Goal: Book appointment/travel/reservation

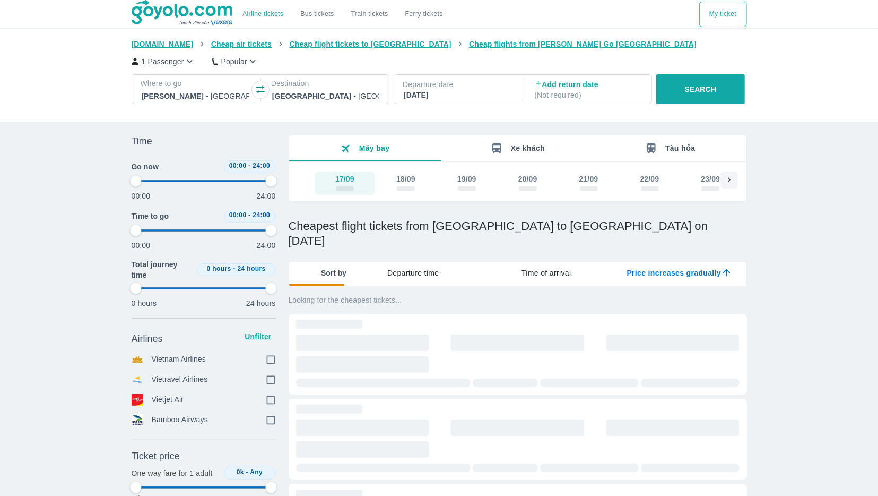
type input "97.9166666666667"
checkbox input "true"
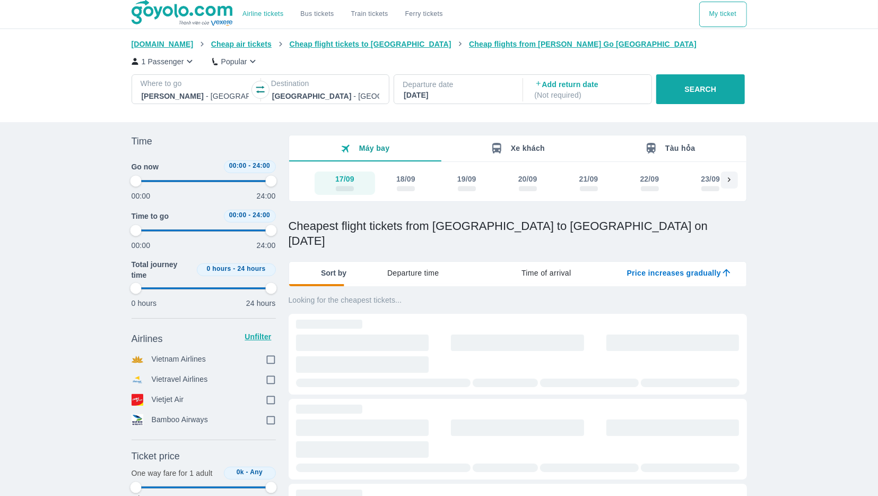
checkbox input "true"
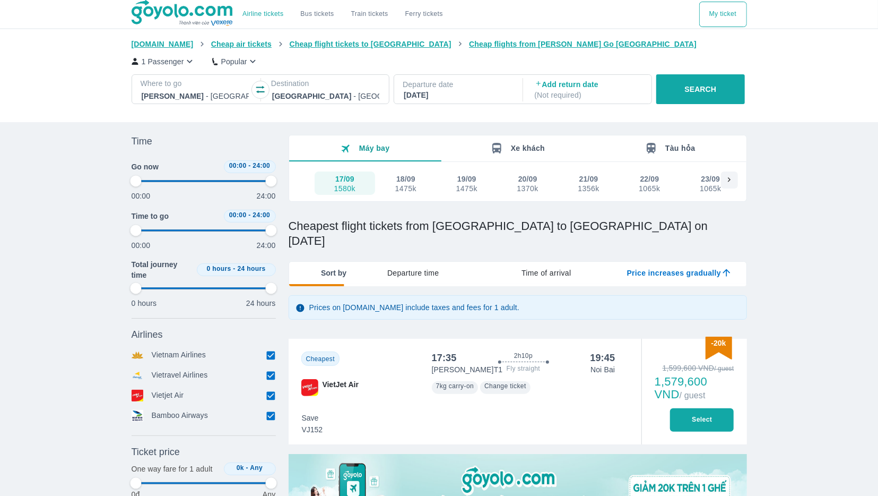
type input "97.9166666666667"
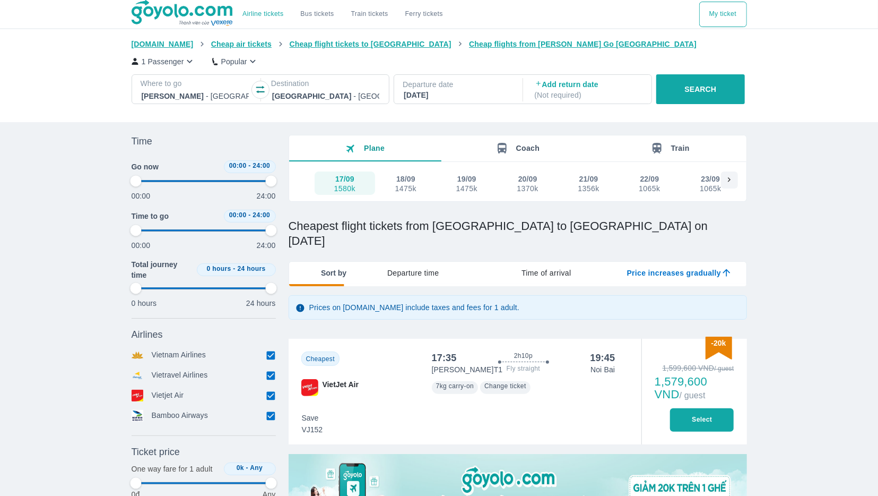
type input "97.9166666666667"
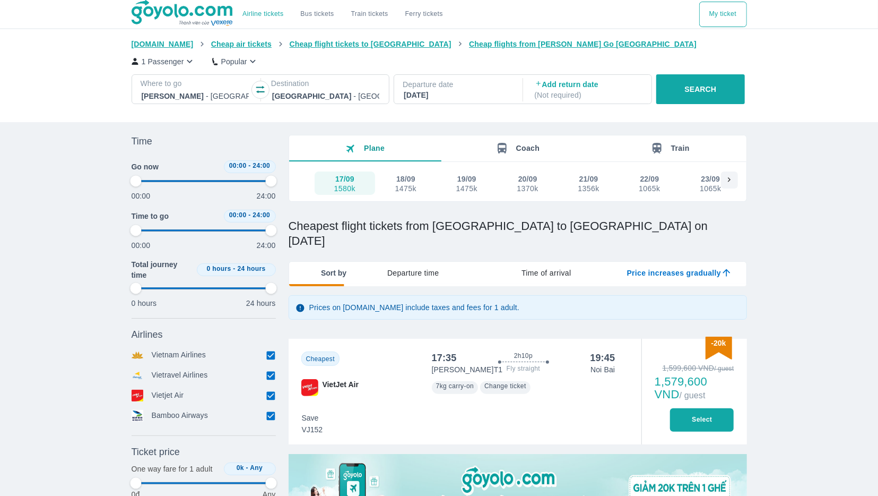
type input "97.9166666666667"
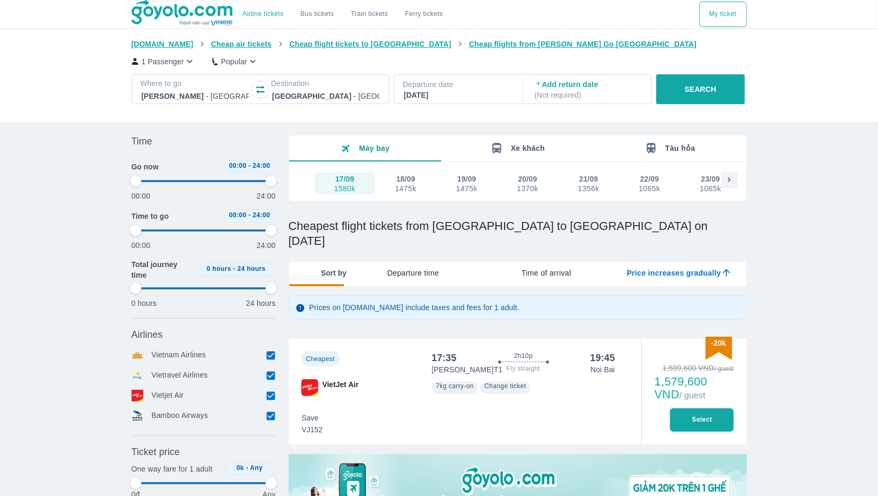
type input "97.9166666666667"
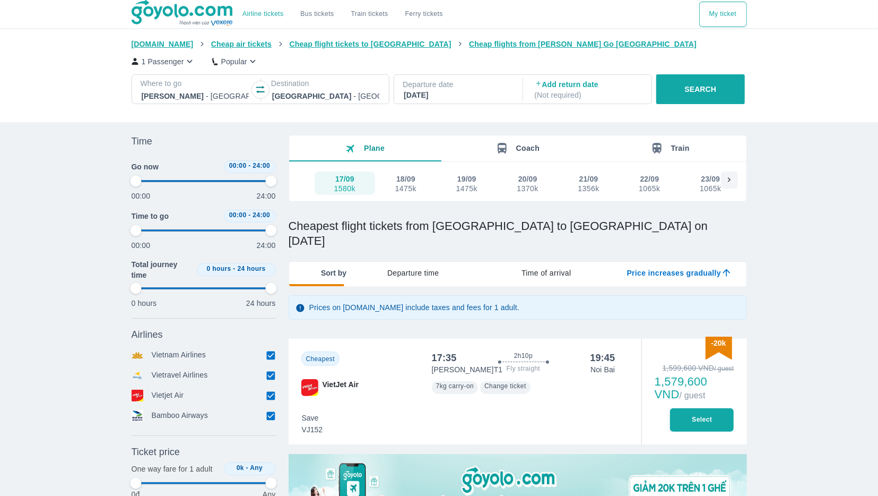
type input "97.9166666666667"
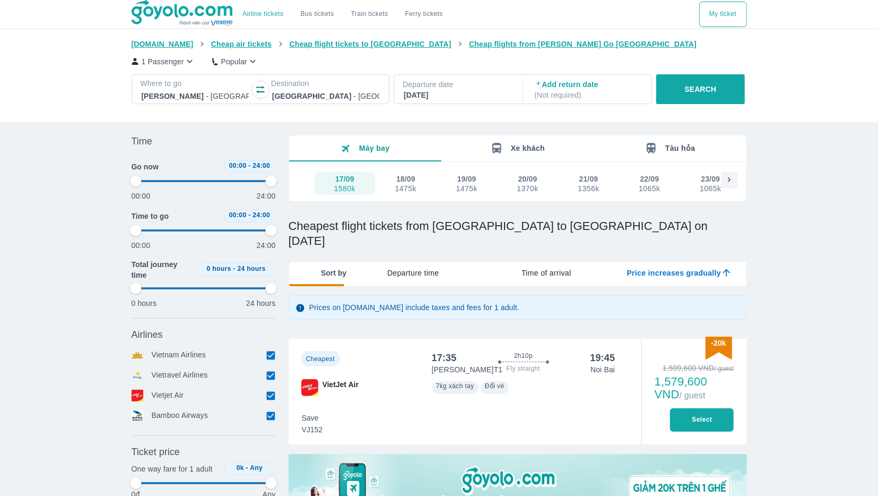
type input "97.9166666666667"
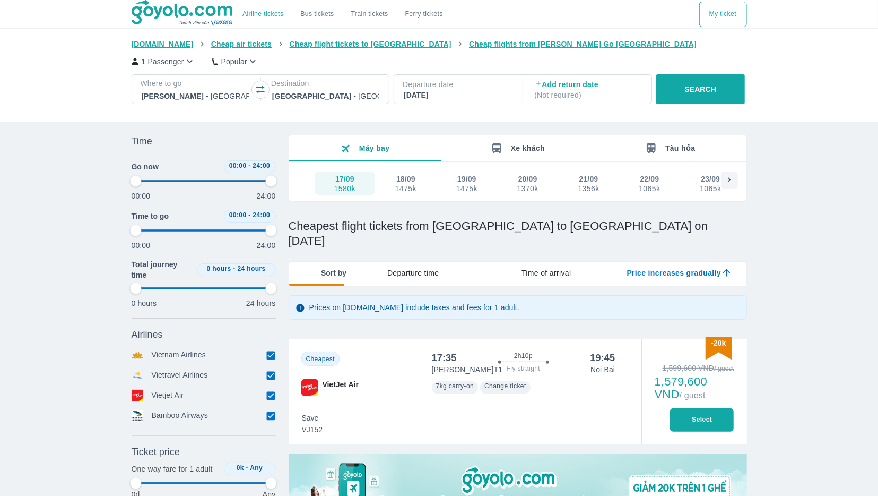
type input "97.9166666666667"
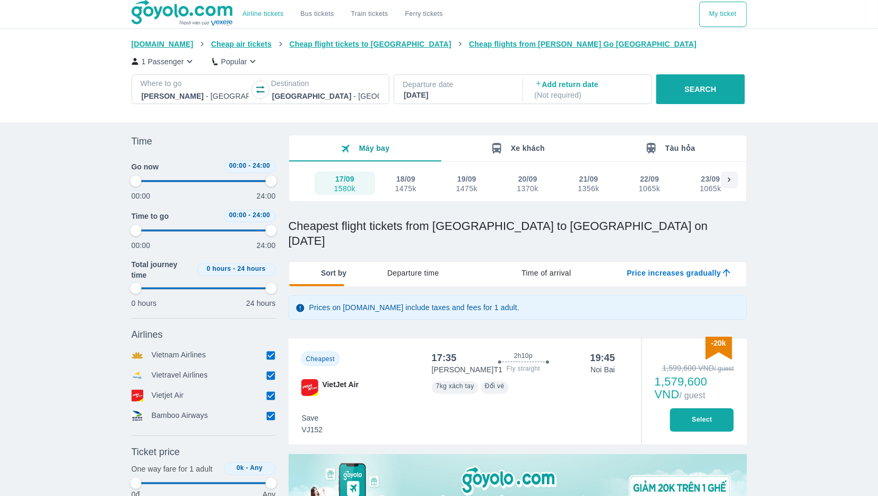
type input "97.9166666666667"
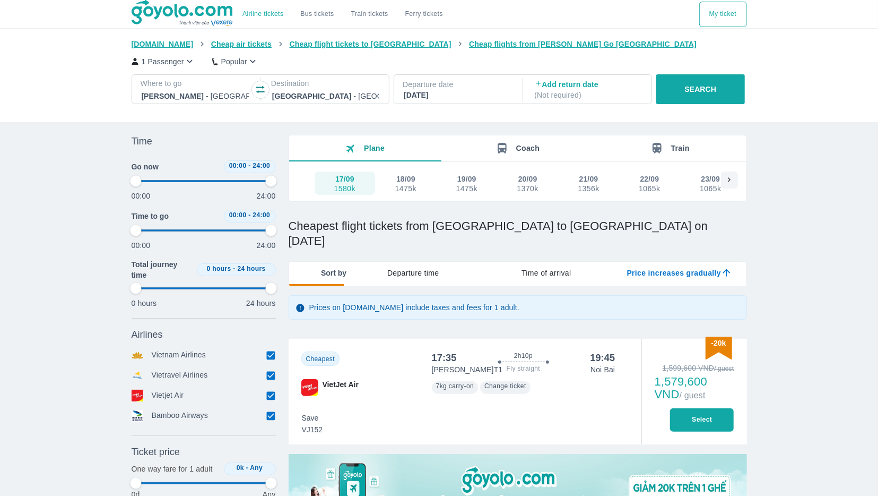
type input "97.9166666666667"
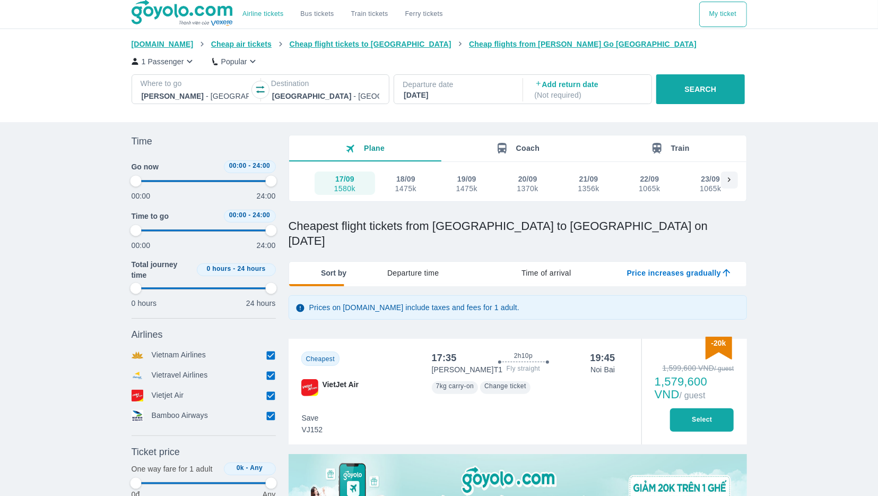
type input "97.9166666666667"
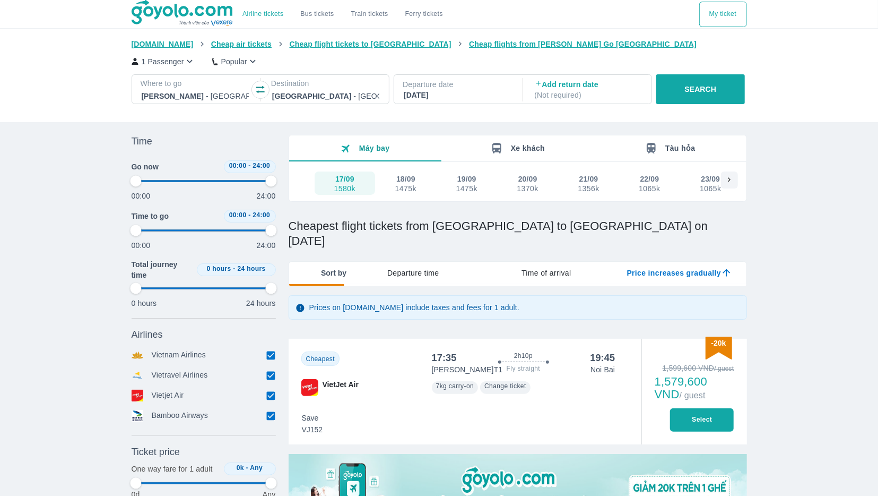
type input "97.9166666666667"
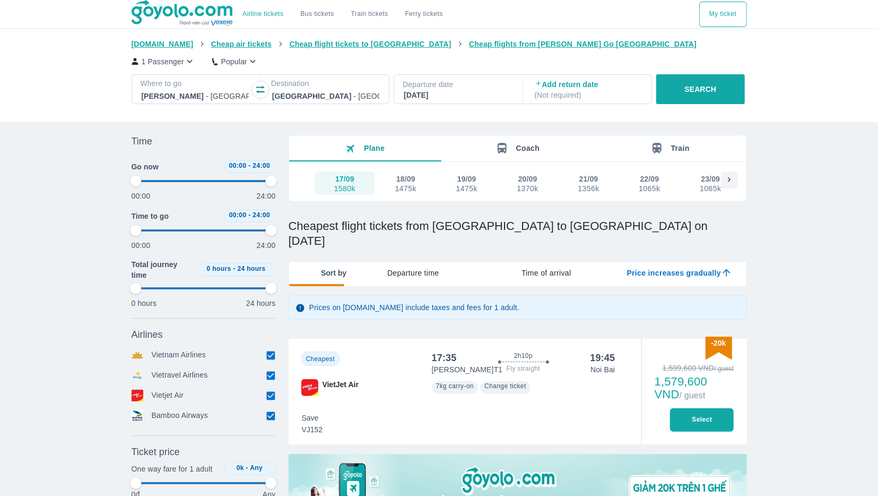
type input "97.9166666666667"
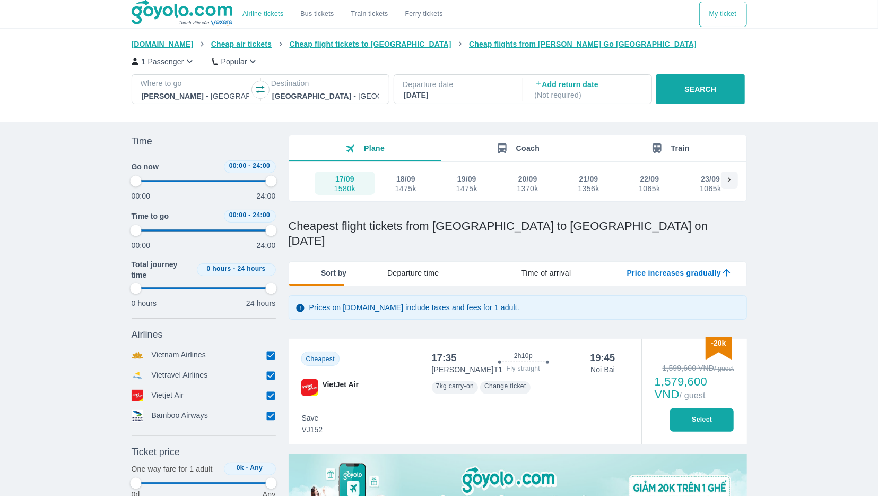
type input "97.9166666666667"
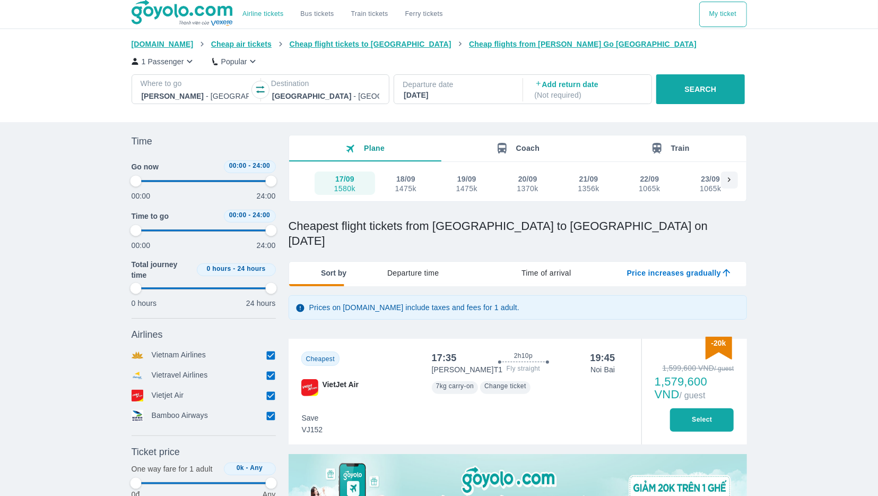
type input "97.9166666666667"
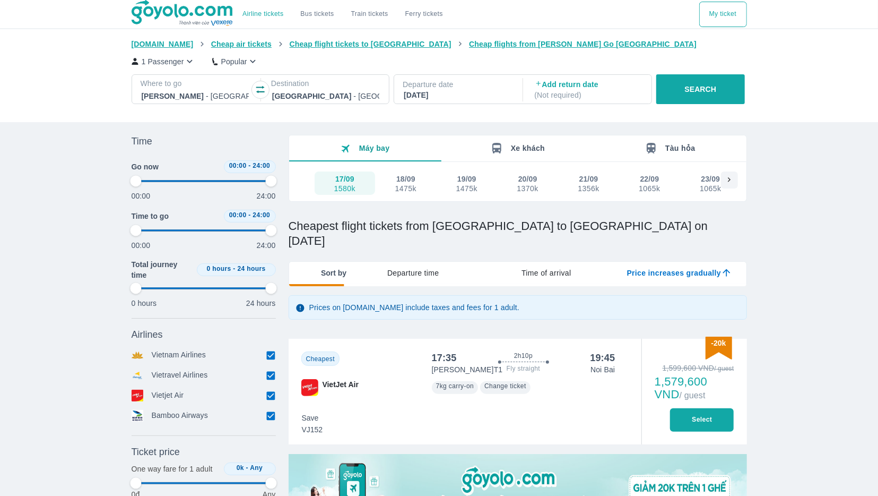
type input "97.9166666666667"
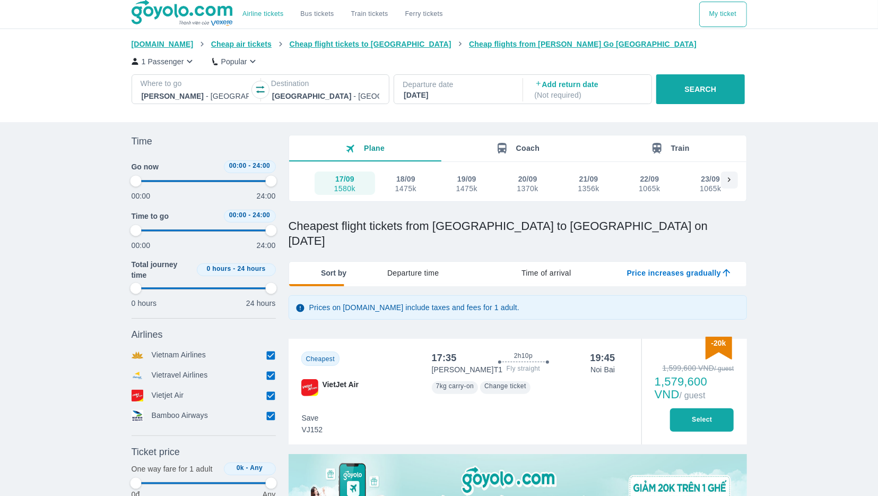
type input "97.9166666666667"
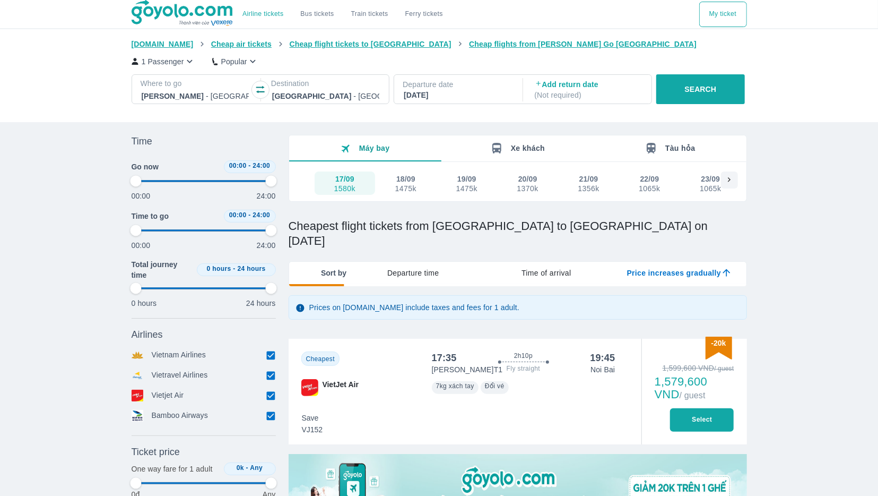
type input "97.9166666666667"
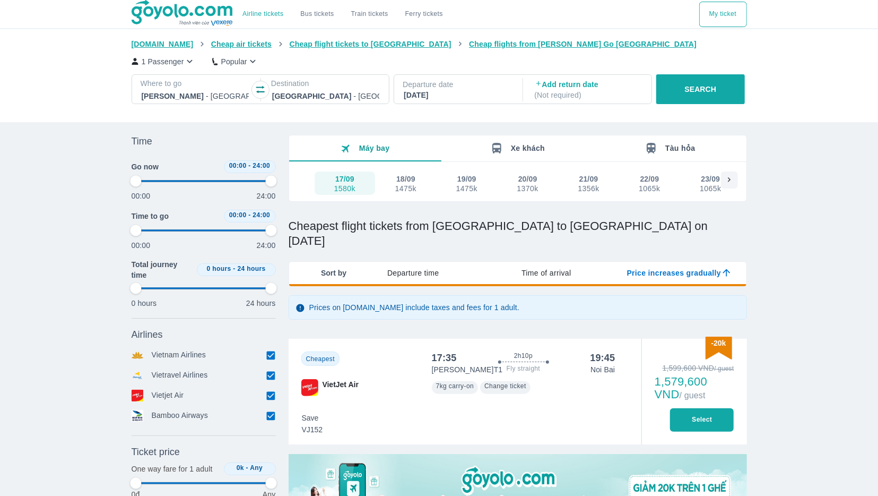
type input "97.9166666666667"
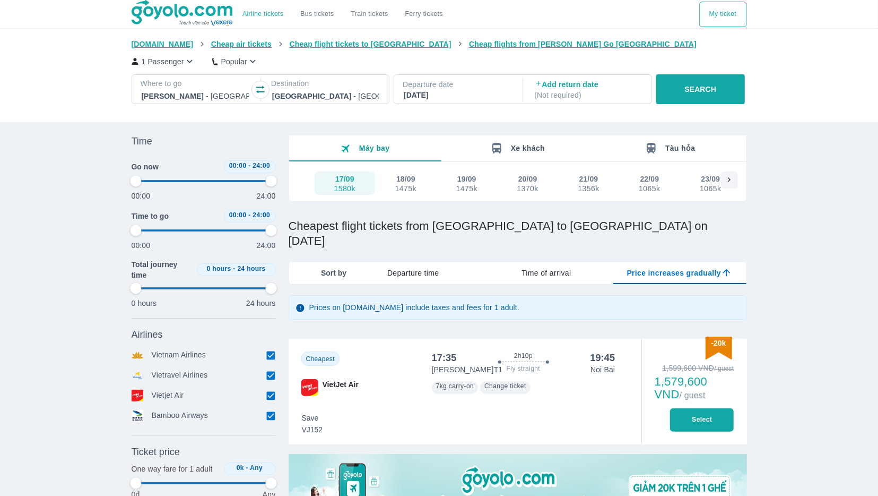
type input "97.9166666666667"
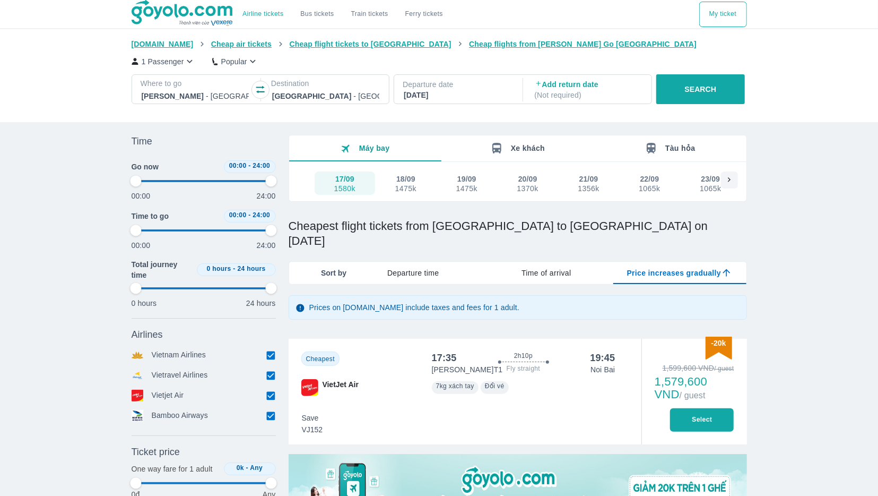
type input "97.9166666666667"
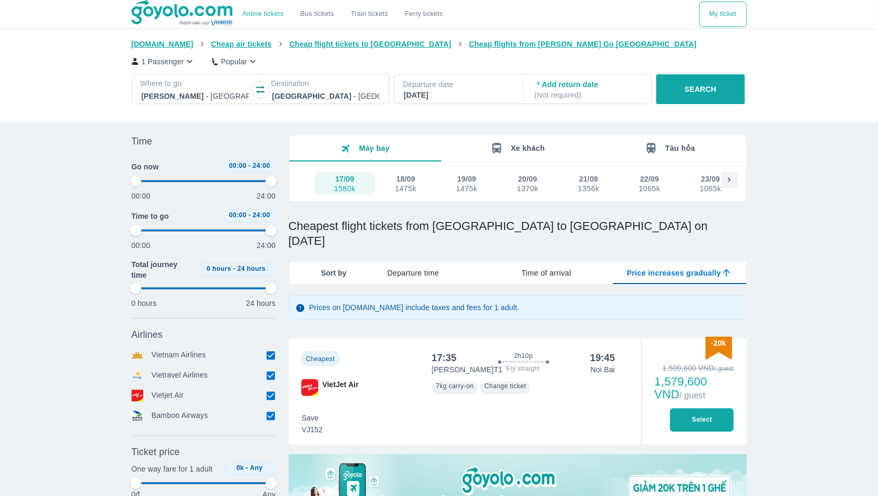
type input "97.9166666666667"
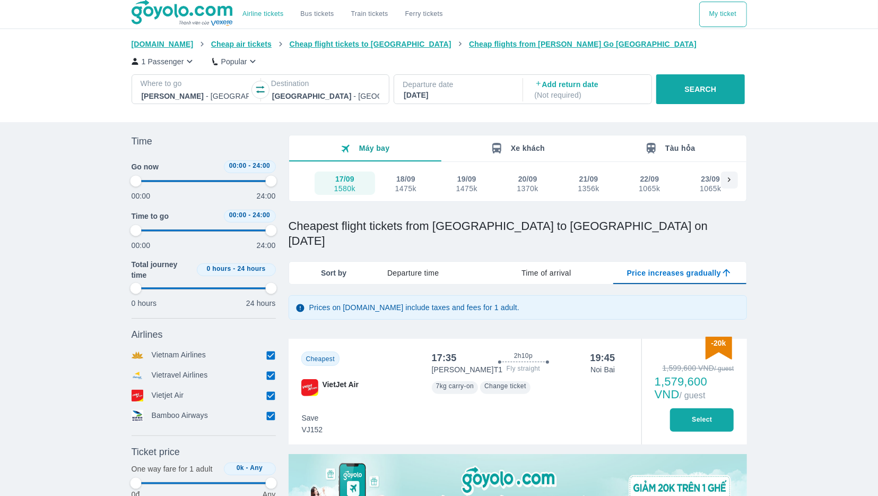
type input "97.9166666666667"
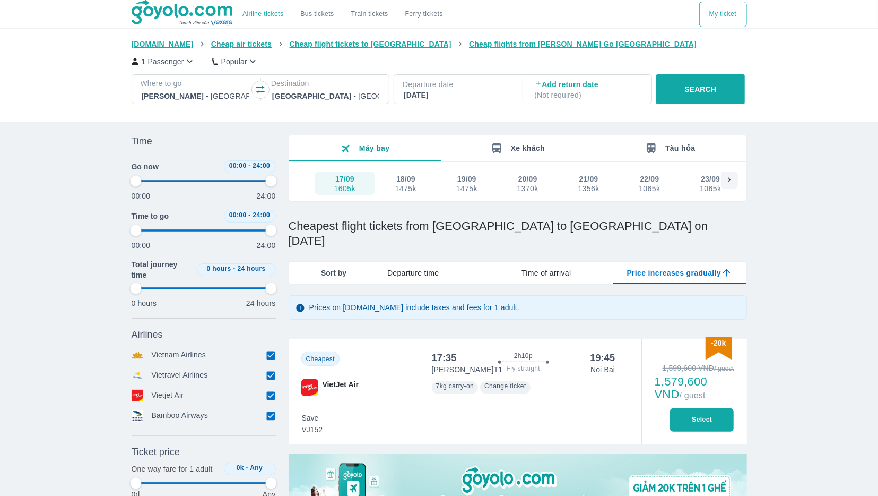
type input "97.9166666666667"
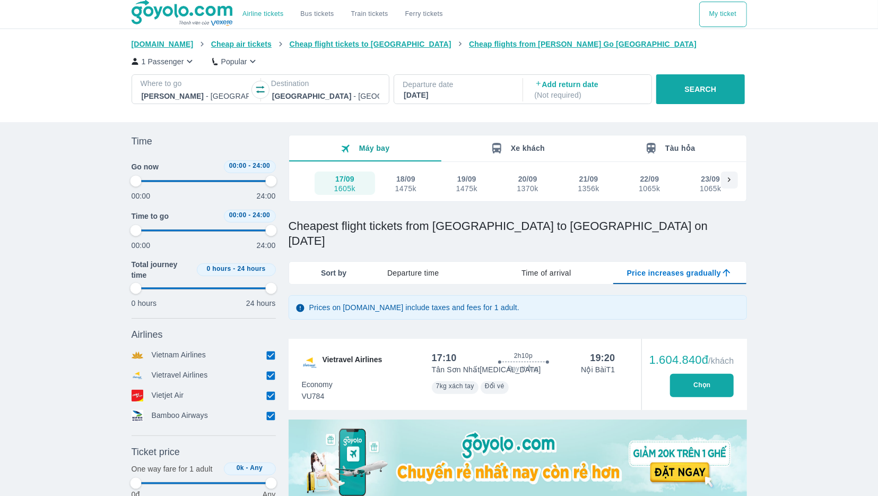
type input "97.9166666666667"
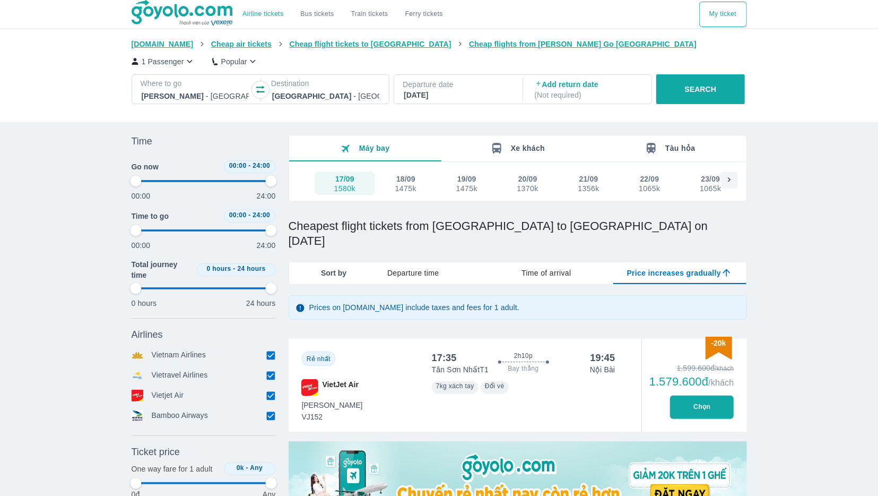
type input "97.9166666666667"
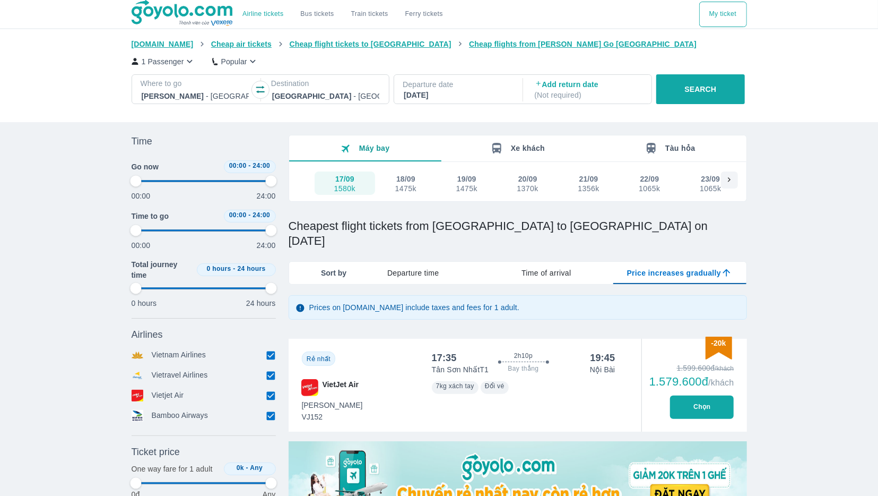
type input "97.9166666666667"
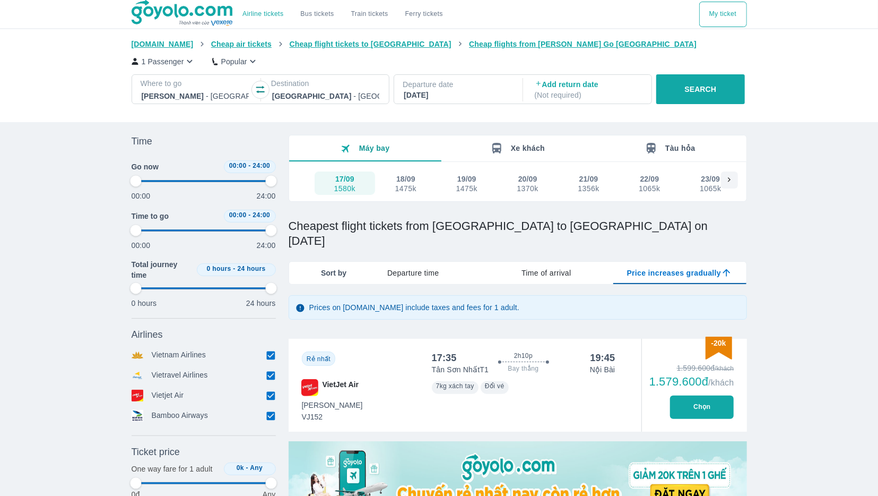
type input "97.9166666666667"
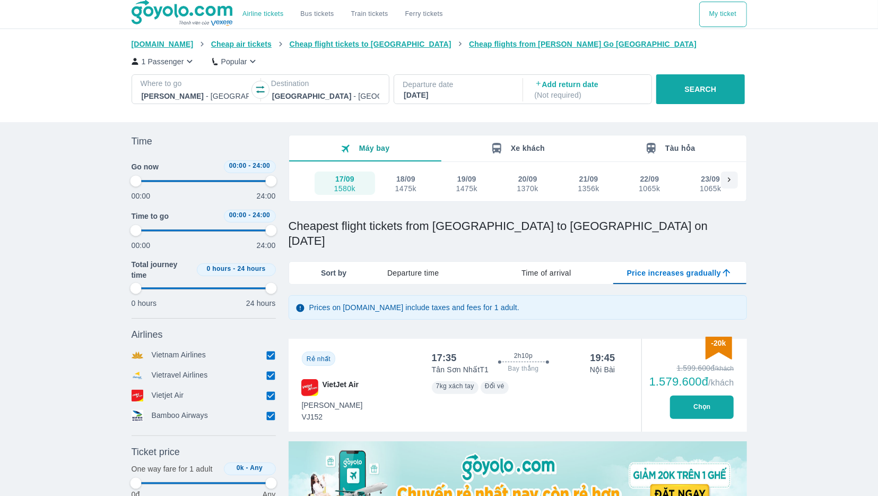
type input "97.9166666666667"
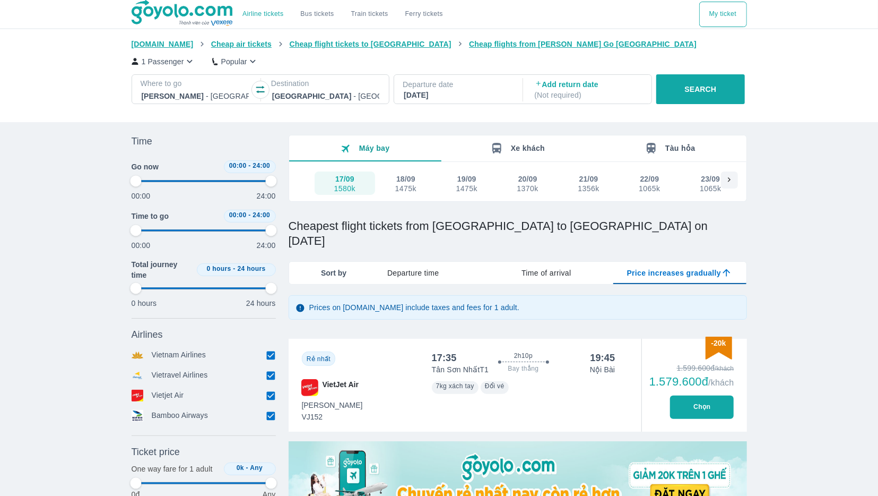
type input "97.9166666666667"
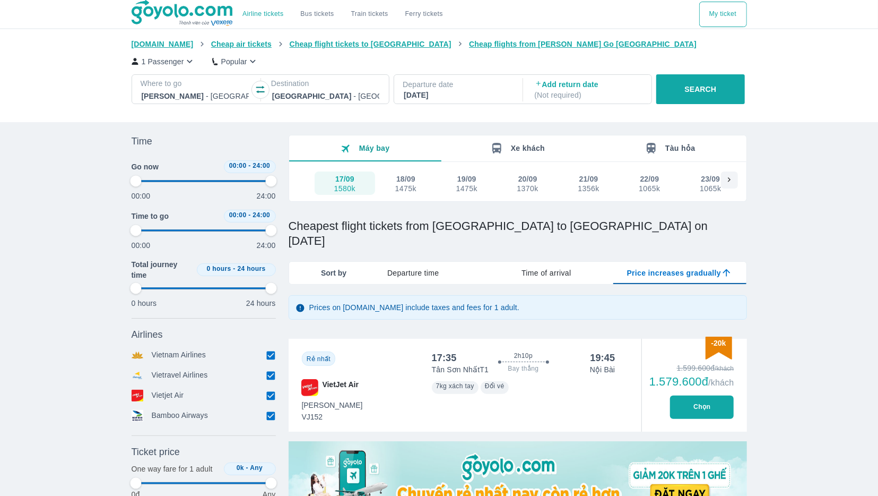
type input "97.9166666666667"
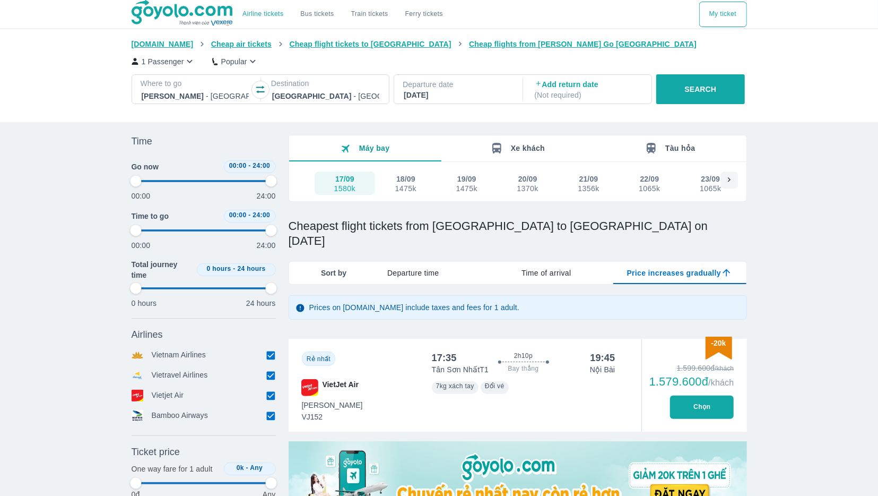
type input "97.9166666666667"
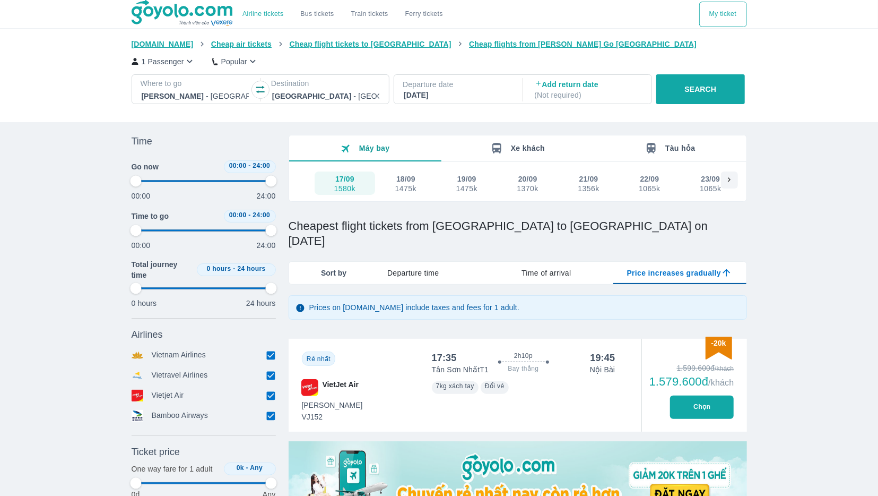
type input "97.9166666666667"
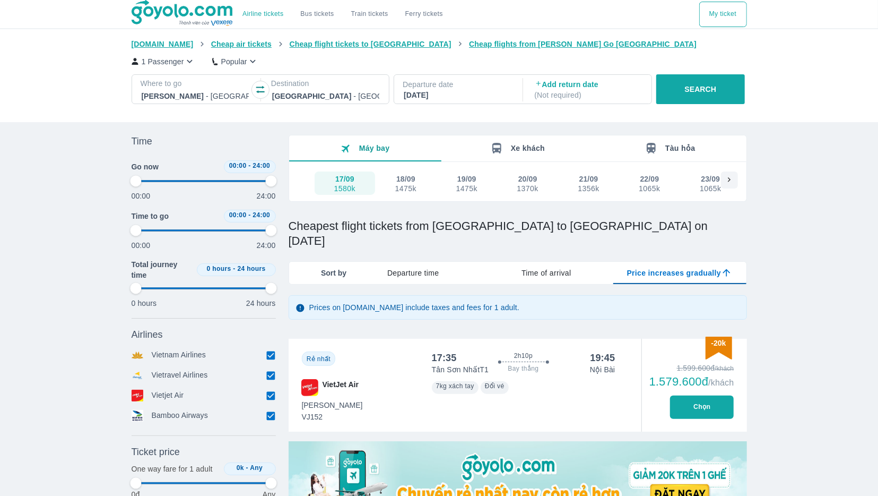
type input "97.9166666666667"
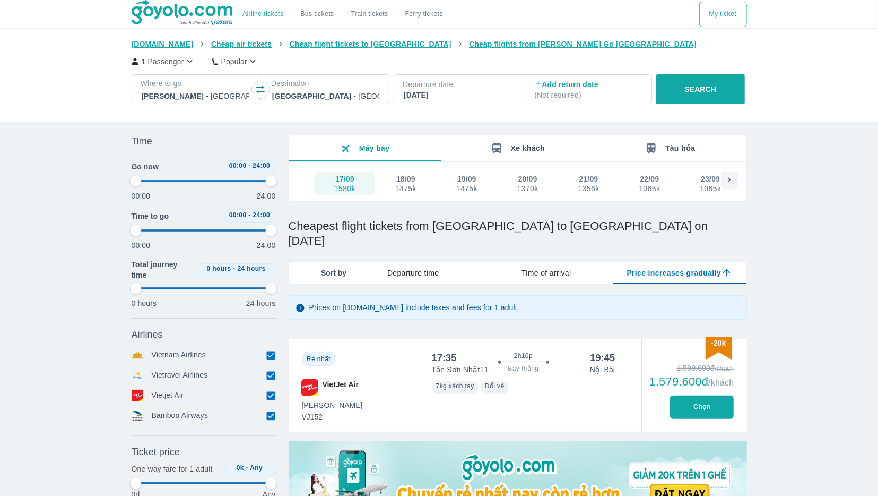
type input "97.9166666666667"
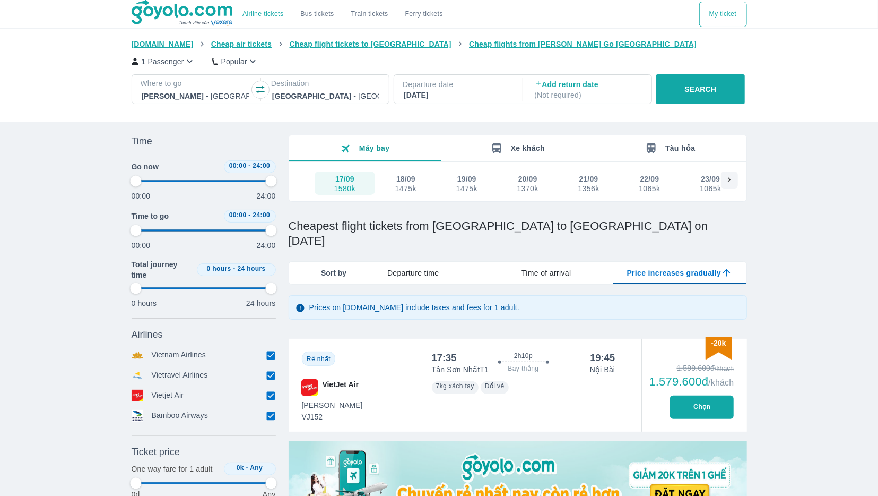
type input "97.9166666666667"
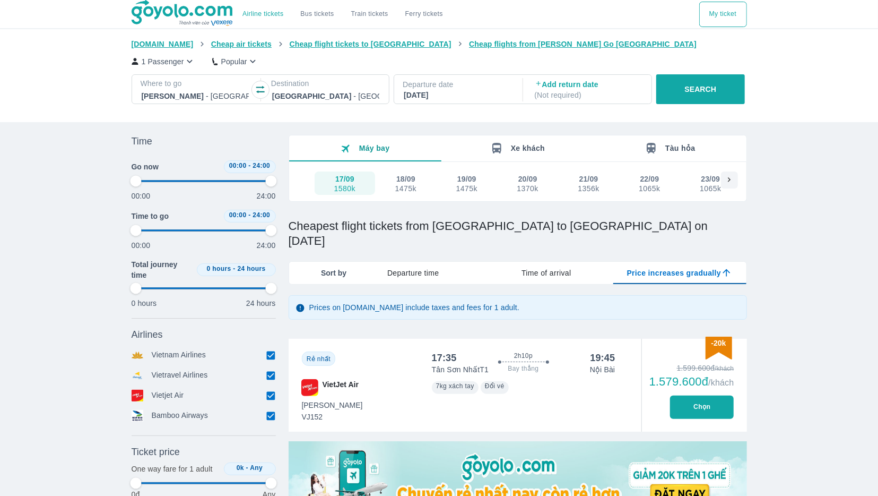
type input "97.9166666666667"
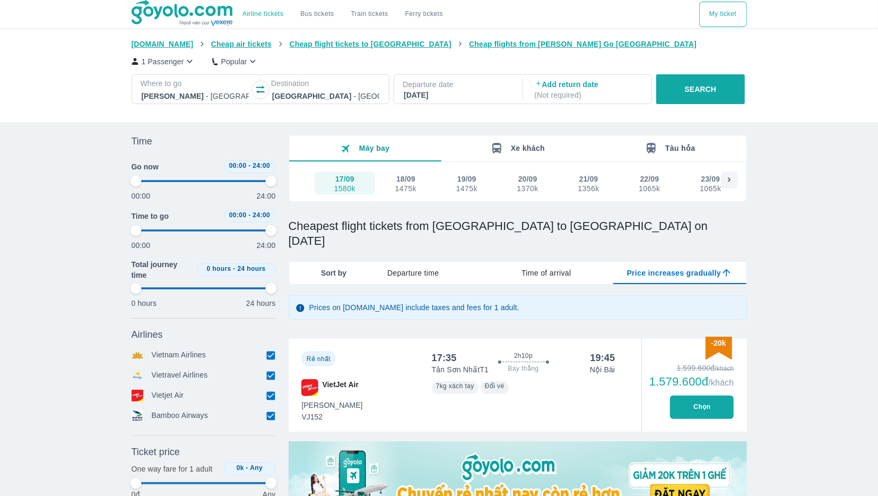
type input "97.9166666666667"
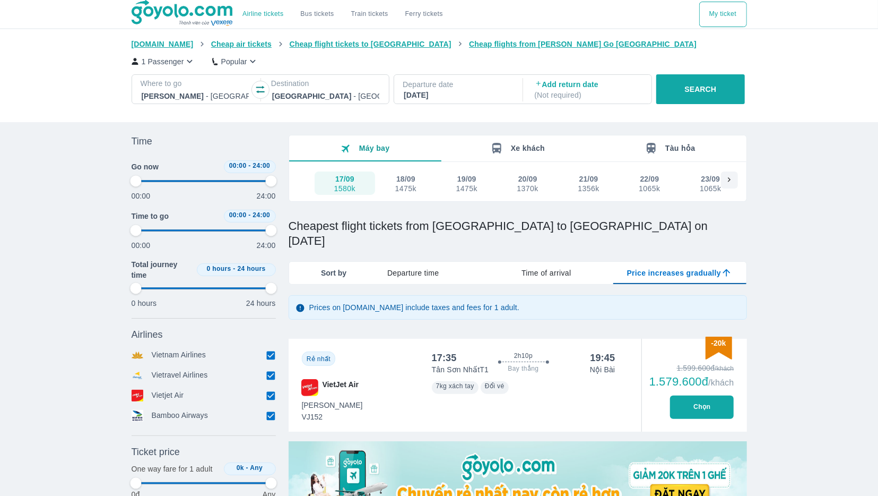
type input "97.9166666666667"
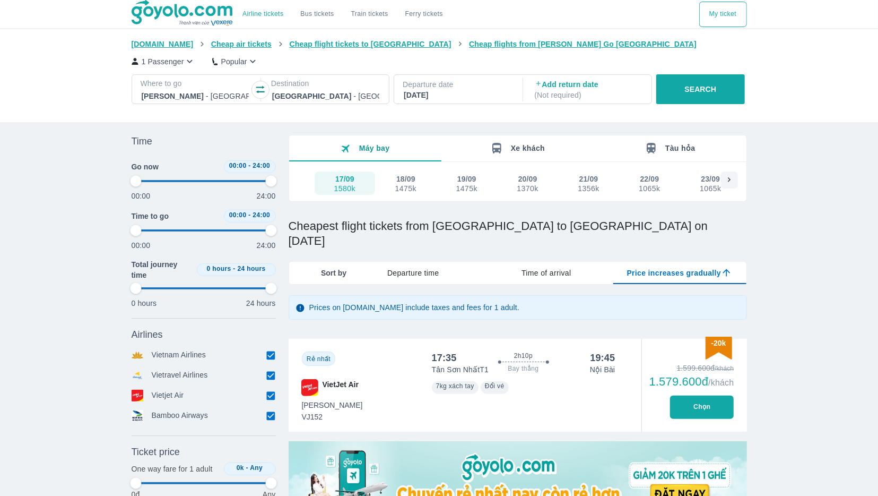
type input "97.9166666666667"
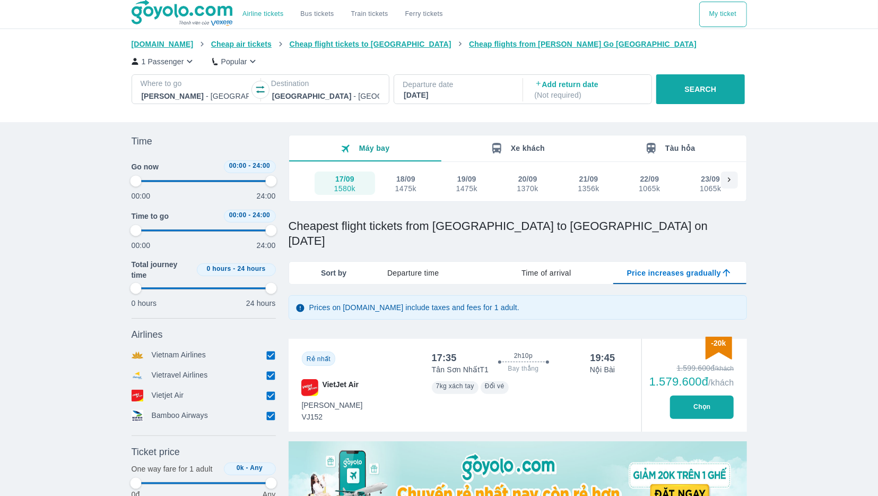
type input "97.9166666666667"
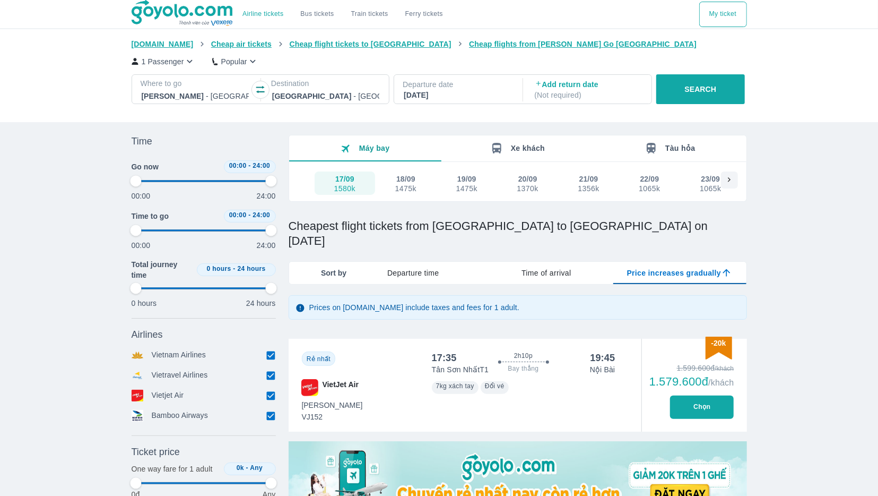
type input "97.9166666666667"
